Goal: Transaction & Acquisition: Download file/media

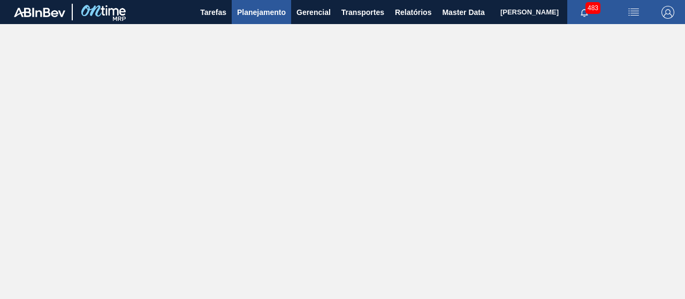
click at [264, 12] on span "Planejamento" at bounding box center [261, 12] width 49 height 13
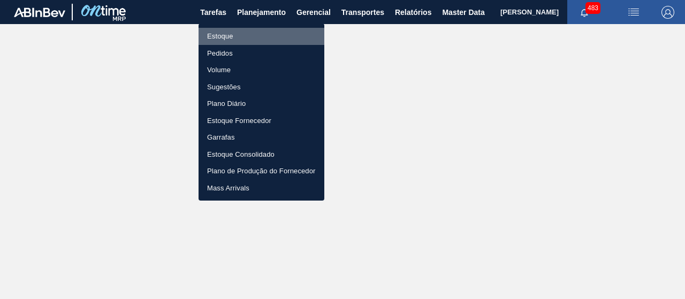
click at [218, 32] on li "Estoque" at bounding box center [262, 36] width 126 height 17
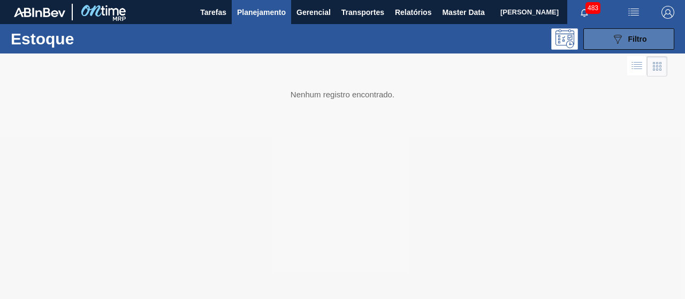
click at [644, 29] on button "089F7B8B-B2A5-4AFE-B5C0-19BA573D28AC Filtro" at bounding box center [628, 38] width 91 height 21
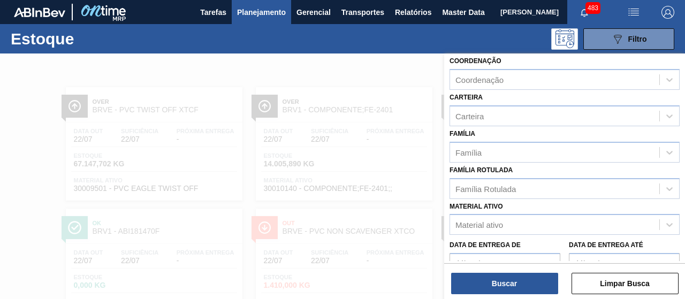
scroll to position [92, 0]
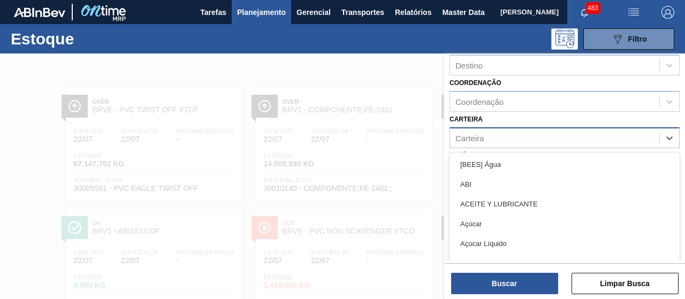
click at [507, 146] on div "Carteira" at bounding box center [554, 138] width 209 height 16
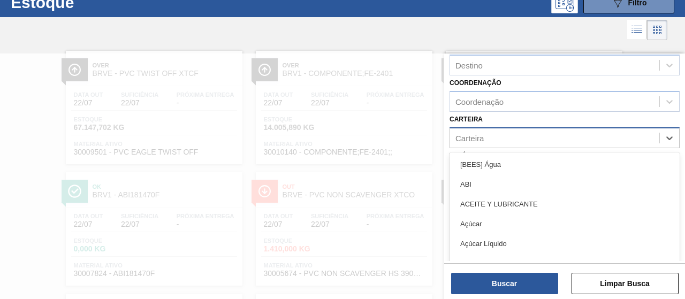
scroll to position [36, 0]
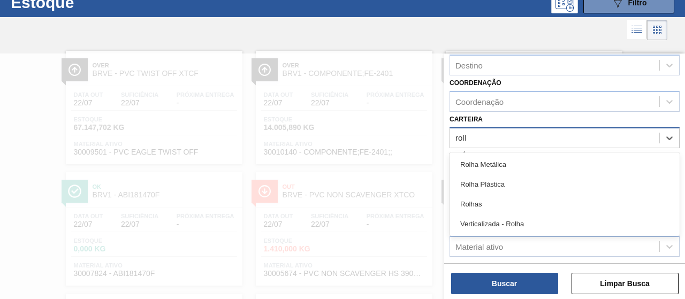
type input "rolha"
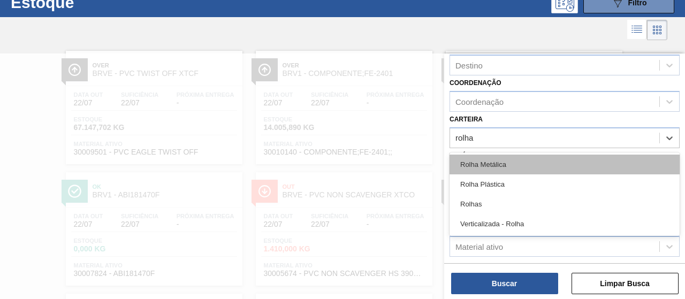
click at [509, 174] on div "Rolha Metálica" at bounding box center [565, 165] width 230 height 20
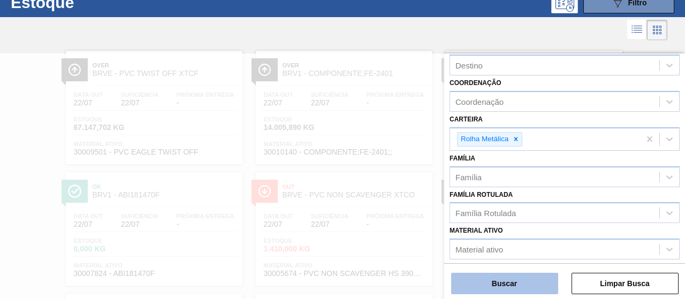
click at [542, 291] on button "Buscar" at bounding box center [504, 283] width 107 height 21
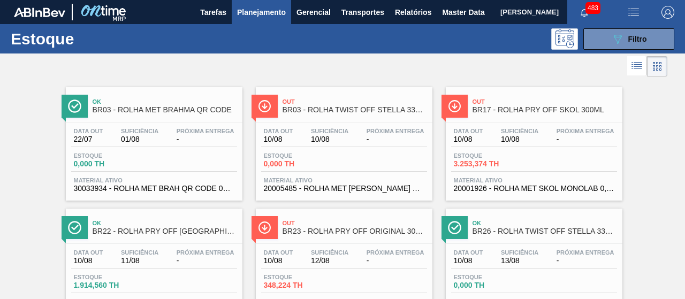
click at [638, 63] on icon at bounding box center [637, 65] width 13 height 13
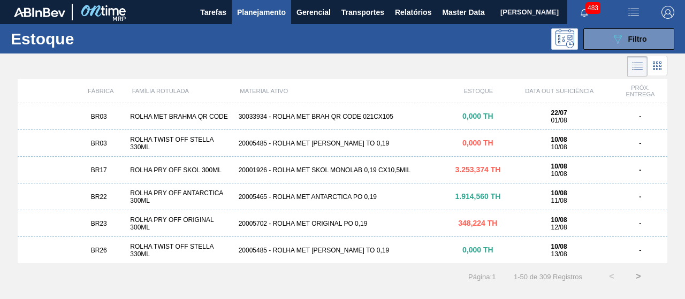
drag, startPoint x: 644, startPoint y: 236, endPoint x: 342, endPoint y: 97, distance: 332.7
click at [342, 94] on div "MATERIAL ATIVO" at bounding box center [344, 91] width 216 height 6
click at [334, 94] on div "MATERIAL ATIVO" at bounding box center [344, 91] width 216 height 6
click at [638, 13] on img "button" at bounding box center [633, 12] width 13 height 13
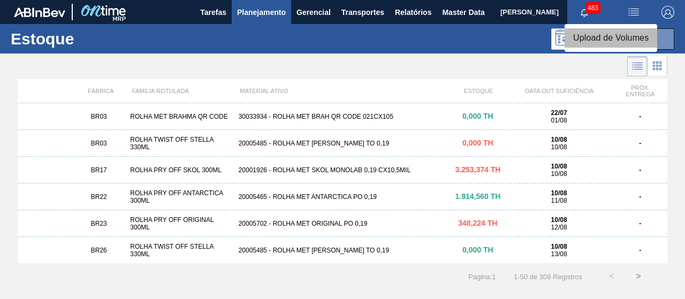
click at [628, 40] on li "Upload de Volumes" at bounding box center [611, 37] width 93 height 19
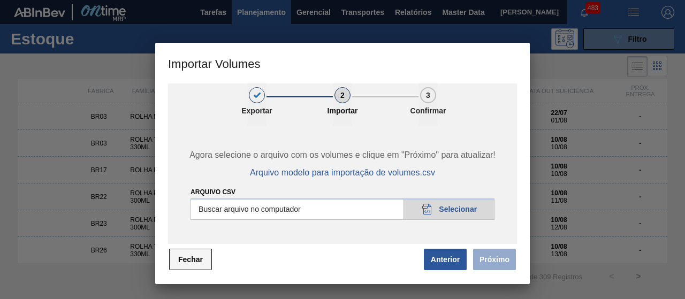
click at [197, 257] on button "Fechar" at bounding box center [190, 259] width 43 height 21
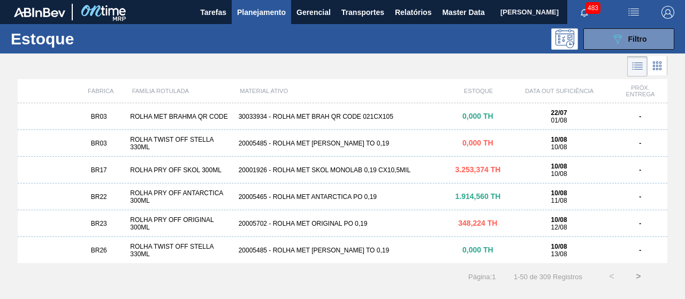
drag, startPoint x: 596, startPoint y: 189, endPoint x: 612, endPoint y: 218, distance: 33.1
click at [609, 204] on div "10/08 11/08" at bounding box center [559, 196] width 108 height 15
click at [421, 14] on span "Relatórios" at bounding box center [413, 12] width 36 height 13
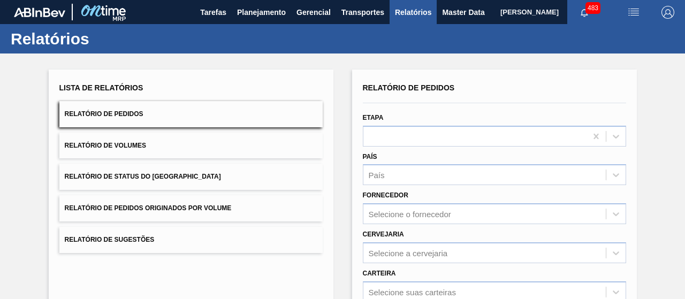
scroll to position [54, 0]
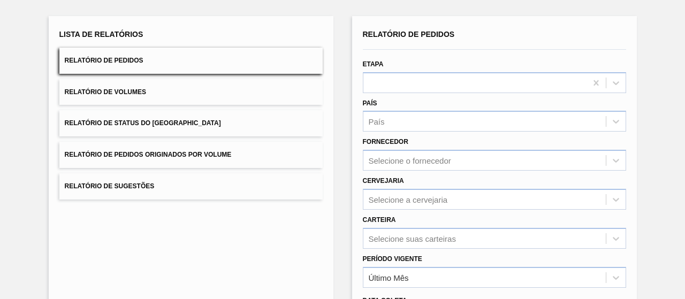
click at [167, 127] on span "Relatório de Status do Estoque" at bounding box center [143, 122] width 156 height 7
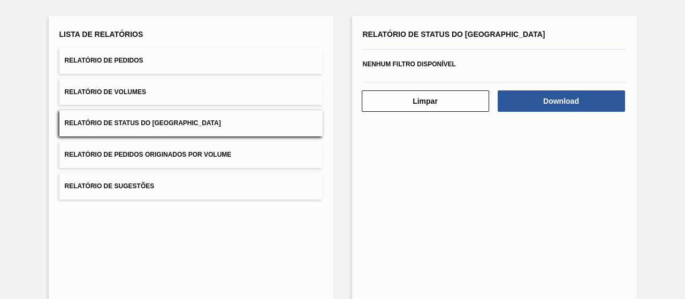
scroll to position [0, 0]
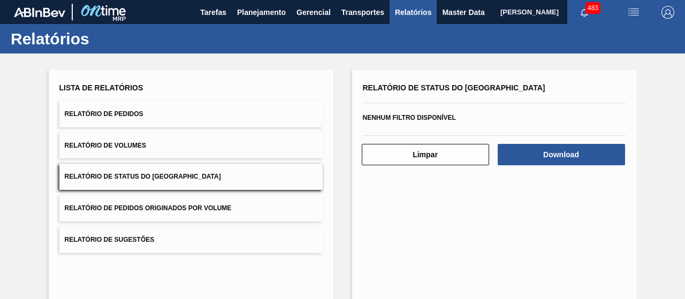
click at [434, 121] on div "Nenhum filtro disponível" at bounding box center [494, 118] width 263 height 16
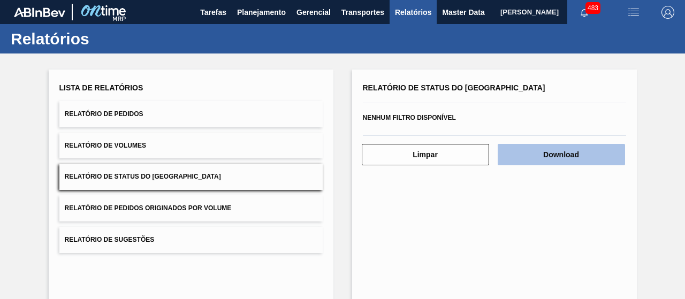
click at [543, 157] on button "Download" at bounding box center [561, 154] width 127 height 21
